Goal: Task Accomplishment & Management: Use online tool/utility

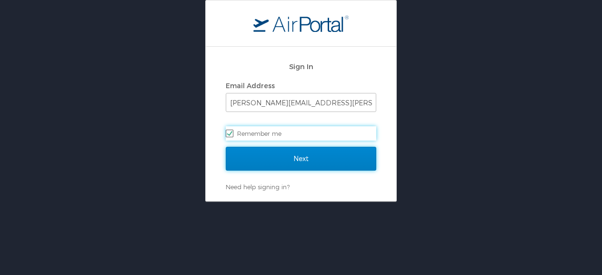
click at [282, 157] on input "Next" at bounding box center [301, 159] width 151 height 24
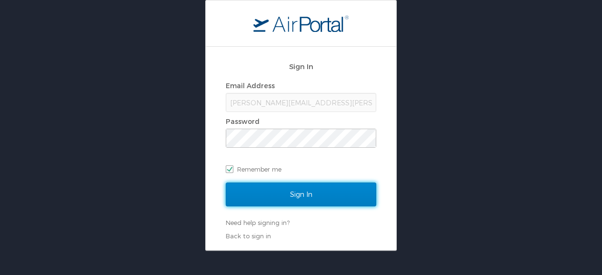
click at [283, 192] on input "Sign In" at bounding box center [301, 194] width 151 height 24
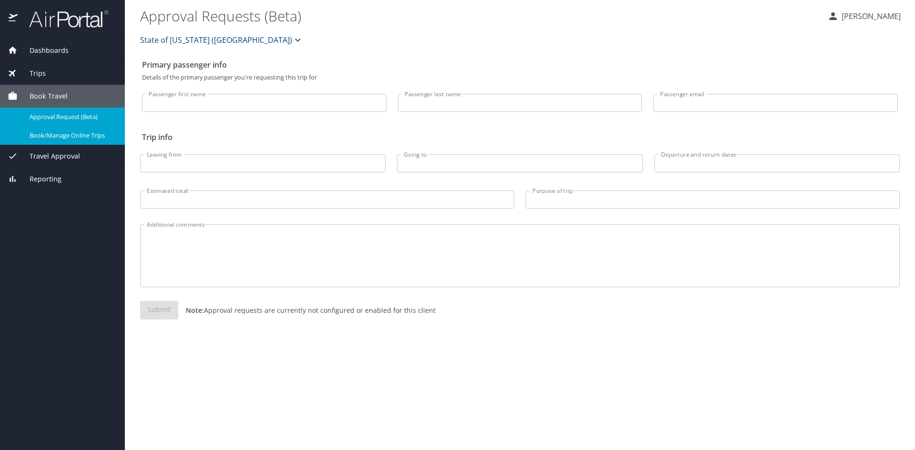
click at [65, 132] on span "Book/Manage Online Trips" at bounding box center [72, 135] width 84 height 9
